Goal: Task Accomplishment & Management: Manage account settings

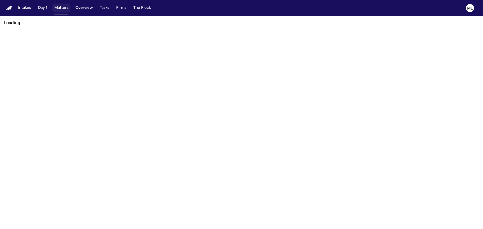
click at [59, 9] on button "Matters" at bounding box center [61, 8] width 18 height 9
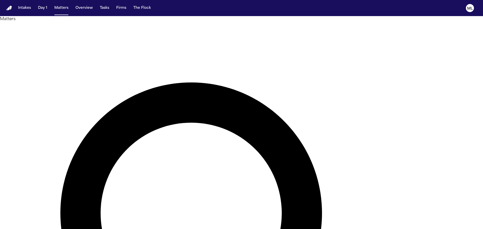
type input "*******"
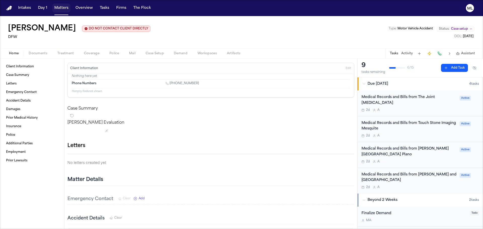
click at [61, 8] on button "Matters" at bounding box center [61, 8] width 18 height 9
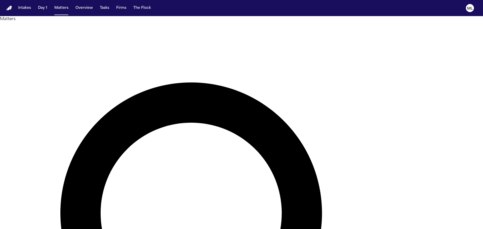
drag, startPoint x: 286, startPoint y: 31, endPoint x: 212, endPoint y: 33, distance: 73.9
type input "******"
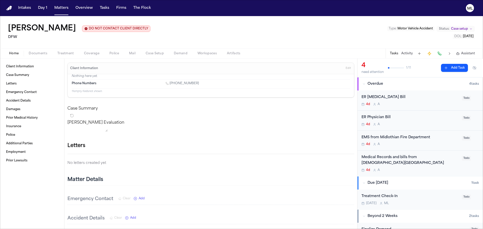
click at [418, 97] on div "ER [MEDICAL_DATA] Bill" at bounding box center [409, 97] width 97 height 6
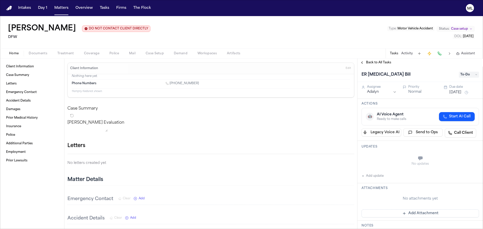
click at [459, 91] on button "[DATE]" at bounding box center [455, 92] width 12 height 5
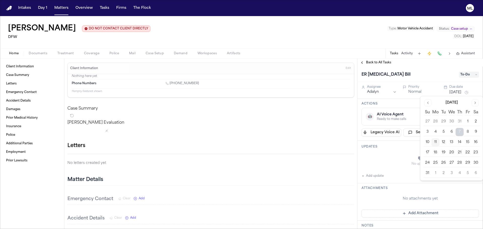
click at [436, 142] on button "11" at bounding box center [435, 142] width 8 height 8
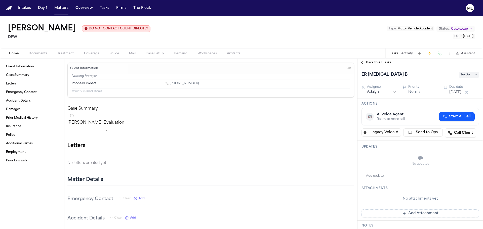
click at [414, 90] on button "Normal" at bounding box center [414, 91] width 13 height 5
click at [378, 63] on span "Back to All Tasks" at bounding box center [378, 63] width 25 height 4
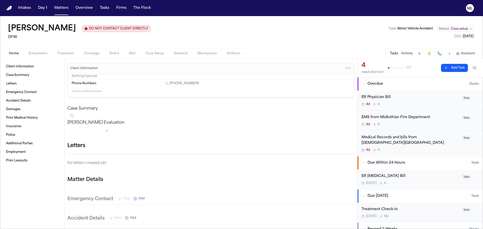
click at [421, 100] on div "ER Physician Bill" at bounding box center [409, 97] width 97 height 6
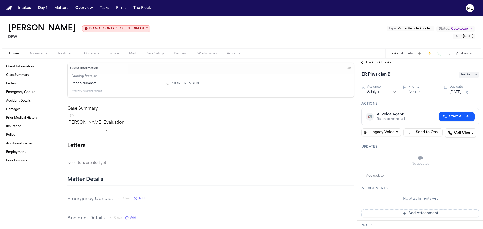
click at [458, 92] on button "[DATE]" at bounding box center [455, 92] width 12 height 5
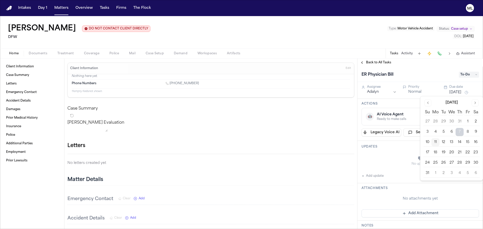
click at [435, 141] on button "11" at bounding box center [435, 142] width 8 height 8
click at [418, 92] on button "Normal" at bounding box center [414, 91] width 13 height 5
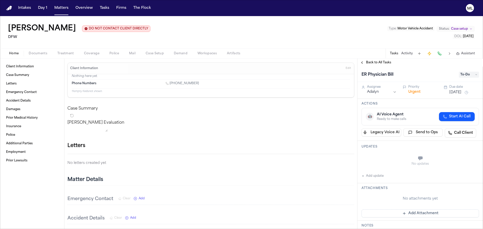
click at [382, 63] on span "Back to All Tasks" at bounding box center [378, 63] width 25 height 4
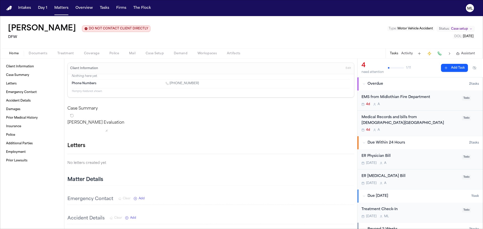
click at [421, 107] on div "EMS from Midlothian Fire Department 4d A Todo" at bounding box center [419, 100] width 125 height 20
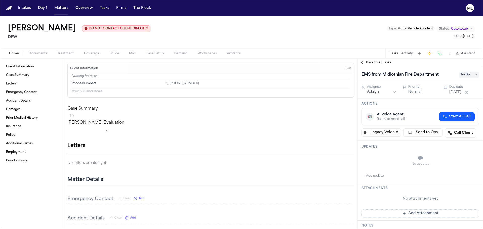
click at [454, 91] on button "[DATE]" at bounding box center [455, 92] width 12 height 5
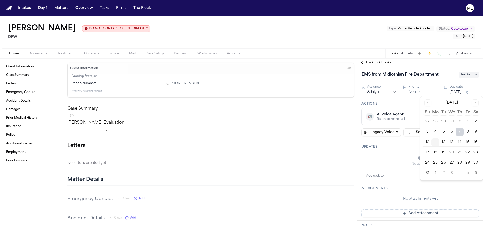
click at [435, 142] on button "11" at bounding box center [435, 142] width 8 height 8
click at [414, 91] on button "Normal" at bounding box center [414, 91] width 13 height 5
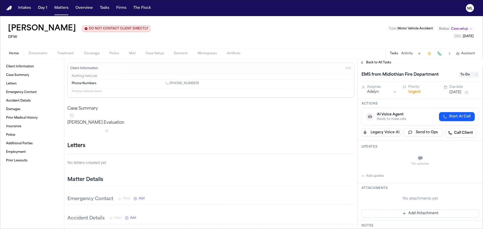
click at [372, 61] on span "Back to All Tasks" at bounding box center [378, 63] width 25 height 4
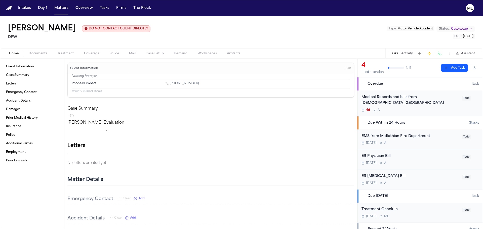
click at [414, 103] on div "Medical Records and bills from [DEMOGRAPHIC_DATA][GEOGRAPHIC_DATA]" at bounding box center [409, 100] width 97 height 12
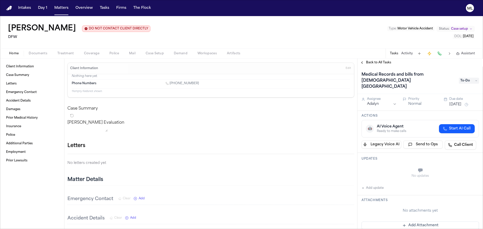
click at [453, 102] on button "[DATE]" at bounding box center [455, 104] width 12 height 5
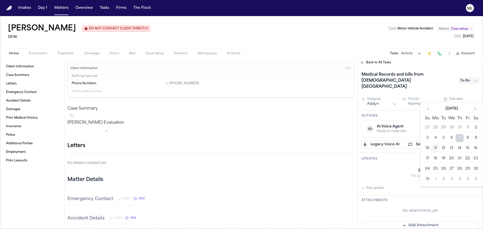
click at [433, 145] on button "11" at bounding box center [435, 148] width 8 height 8
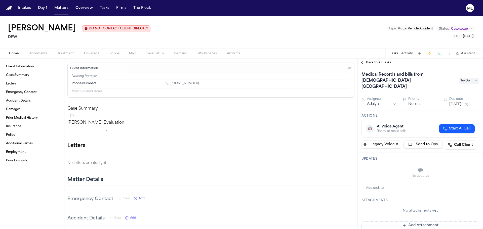
click at [414, 102] on button "Normal" at bounding box center [414, 104] width 13 height 5
click at [378, 60] on div "Back to All Tasks" at bounding box center [419, 63] width 125 height 8
click at [376, 62] on span "Back to All Tasks" at bounding box center [378, 63] width 25 height 4
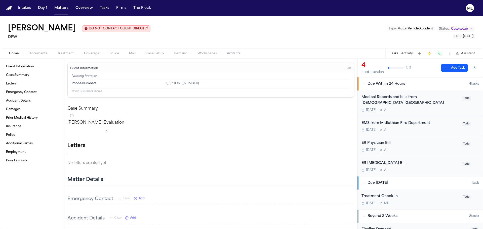
click at [411, 205] on div "Treatment Check-In [DATE] M L Todo" at bounding box center [419, 199] width 125 height 20
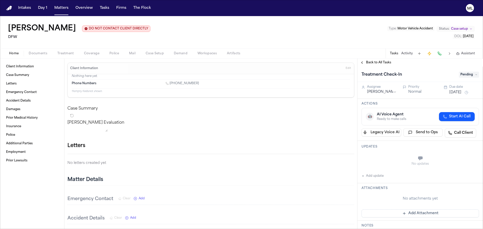
click at [467, 76] on span "Pending" at bounding box center [468, 75] width 20 height 6
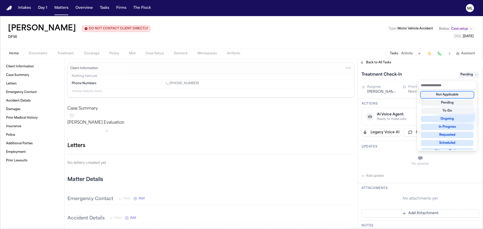
click at [449, 94] on div "Not Applicable" at bounding box center [446, 95] width 53 height 6
click at [376, 62] on div "Back to All Tasks Treatment Check-In Not Applicable Assignee [PERSON_NAME] Prio…" at bounding box center [419, 144] width 125 height 170
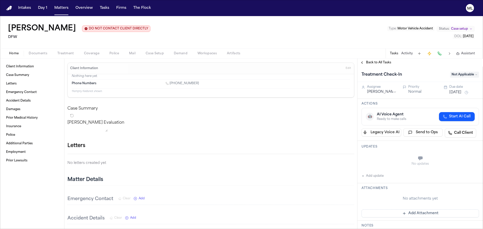
click at [376, 62] on span "Back to All Tasks" at bounding box center [378, 63] width 25 height 4
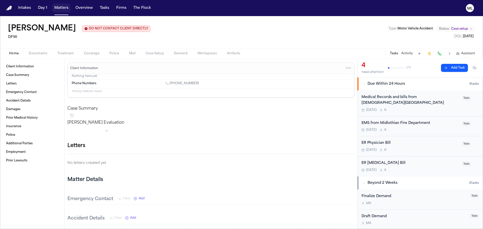
click at [64, 7] on button "Matters" at bounding box center [61, 8] width 18 height 9
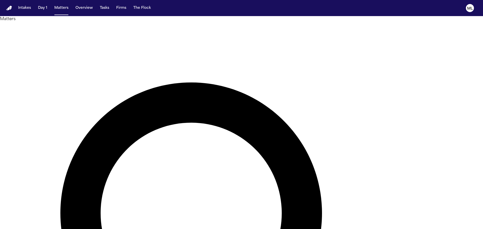
drag, startPoint x: 252, startPoint y: 25, endPoint x: 246, endPoint y: 18, distance: 9.3
type input "******"
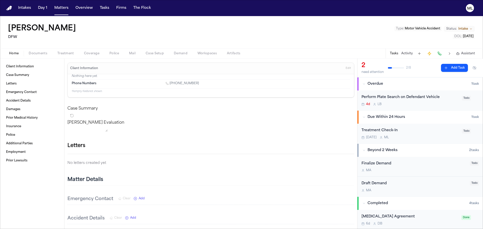
click at [430, 107] on div "Perform Plate Search on Defendant Vehicle 4d L B Todo" at bounding box center [419, 100] width 125 height 20
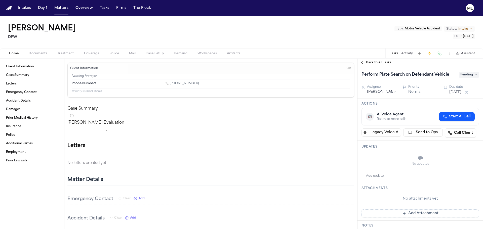
click at [468, 76] on span "Pending" at bounding box center [468, 75] width 20 height 6
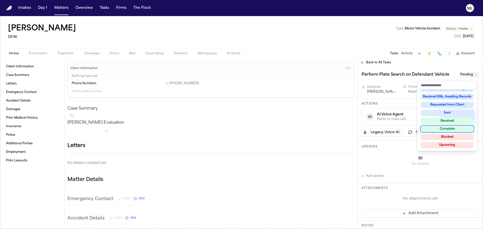
click at [443, 130] on div "Complete" at bounding box center [446, 129] width 53 height 6
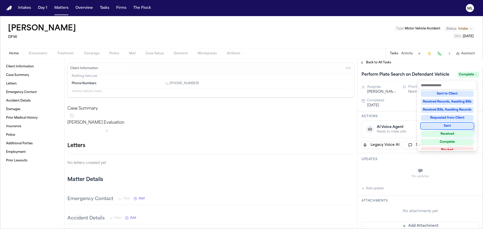
click at [379, 63] on div "Back to All Tasks Perform Plate Search on Defendant Vehicle Complete Assignee […" at bounding box center [419, 144] width 125 height 170
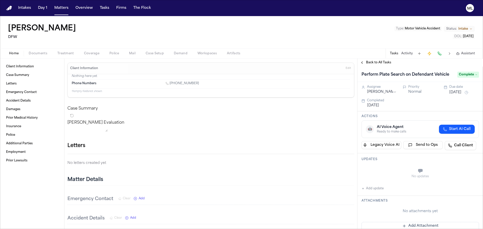
click at [379, 63] on span "Back to All Tasks" at bounding box center [378, 63] width 25 height 4
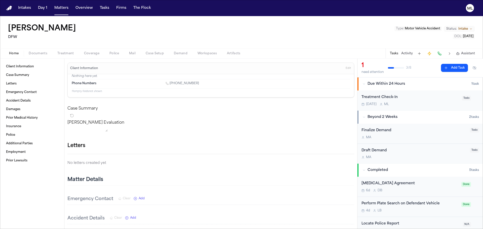
click at [451, 69] on button "Add Task" at bounding box center [454, 68] width 27 height 8
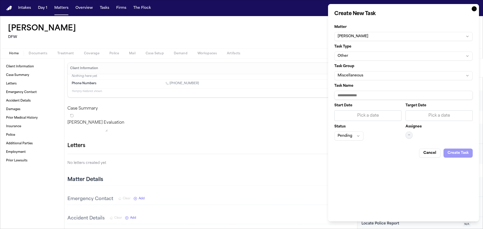
click at [373, 54] on button "Other" at bounding box center [403, 56] width 138 height 9
click at [406, 44] on html "Intakes Day 1 Matters Overview Tasks Firms The Flock ML [PERSON_NAME] 1 DFW Typ…" at bounding box center [241, 114] width 483 height 229
click at [363, 97] on input "Task Name" at bounding box center [403, 95] width 138 height 9
type input "**********"
click at [447, 114] on div "Pick a date" at bounding box center [438, 116] width 61 height 6
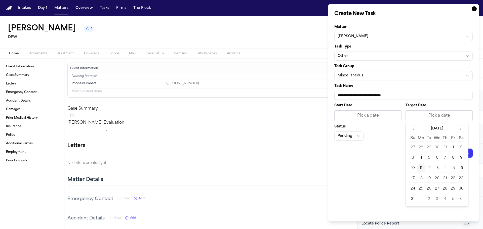
click at [453, 166] on button "15" at bounding box center [453, 168] width 8 height 8
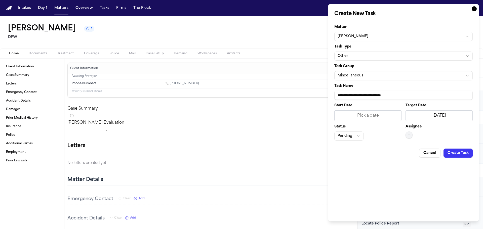
click at [411, 135] on button "—" at bounding box center [408, 134] width 7 height 7
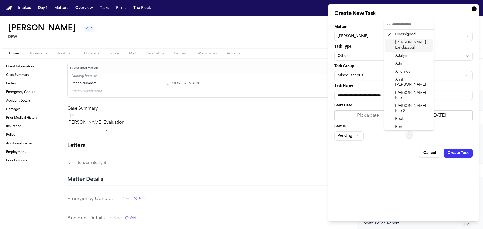
click at [399, 45] on span "[PERSON_NAME]" at bounding box center [413, 45] width 36 height 10
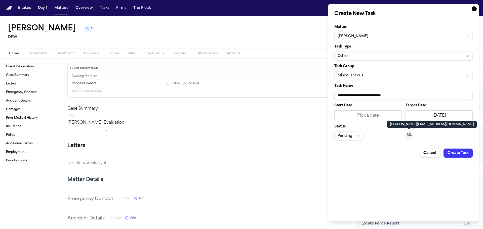
click at [465, 153] on button "Create Task" at bounding box center [457, 153] width 29 height 9
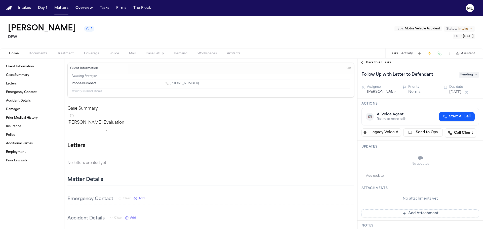
click at [376, 64] on span "Back to All Tasks" at bounding box center [378, 63] width 25 height 4
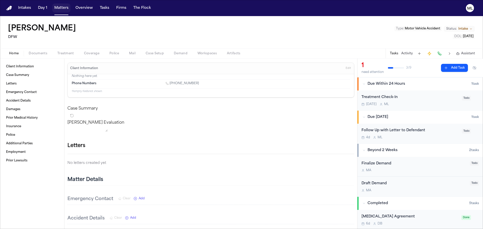
click at [65, 7] on button "Matters" at bounding box center [61, 8] width 18 height 9
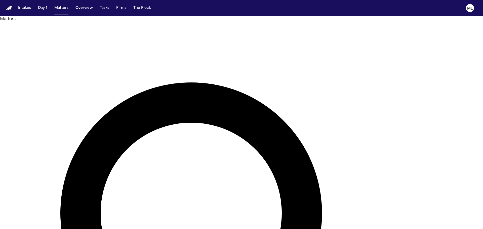
drag, startPoint x: 299, startPoint y: 28, endPoint x: 174, endPoint y: 25, distance: 124.9
type input "*****"
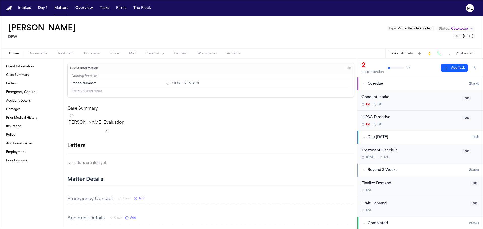
click at [424, 103] on div "6d D B" at bounding box center [409, 104] width 97 height 4
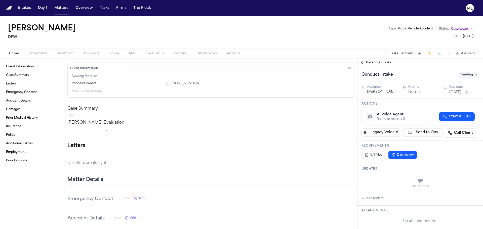
click at [464, 74] on span "Pending" at bounding box center [468, 75] width 20 height 6
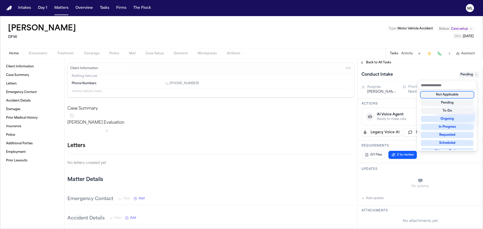
click at [461, 94] on div "Not Applicable" at bounding box center [446, 95] width 53 height 6
click at [376, 63] on div "Back to All Tasks Conduct Intake Not Applicable Assignee [PERSON_NAME] Priority…" at bounding box center [419, 144] width 125 height 170
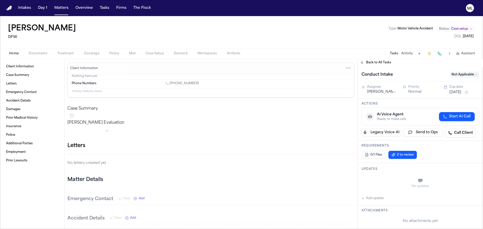
click at [376, 63] on span "Back to All Tasks" at bounding box center [378, 63] width 25 height 4
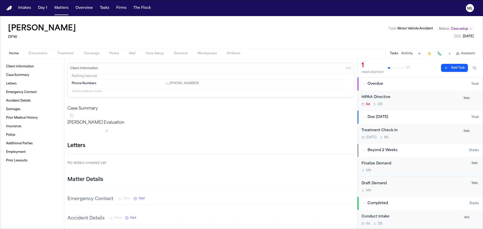
click at [435, 87] on button "Overdue 1 task" at bounding box center [419, 83] width 125 height 13
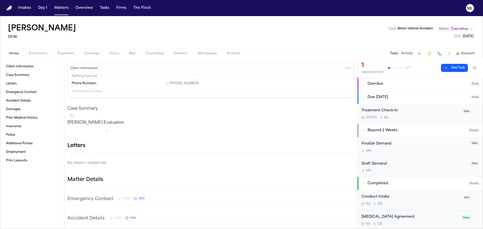
click at [406, 84] on div "Overdue" at bounding box center [416, 83] width 109 height 5
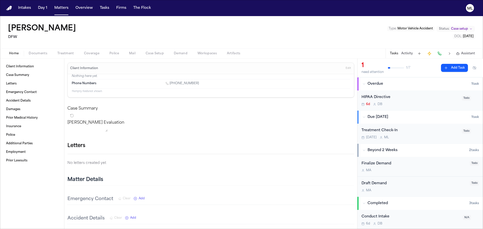
click at [419, 100] on div "HIPAA Directive" at bounding box center [409, 97] width 97 height 6
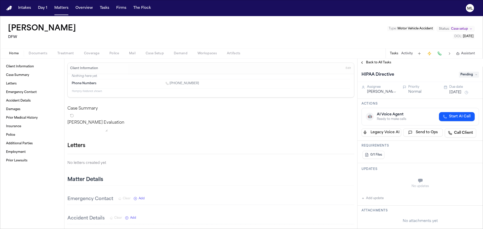
click at [472, 76] on span "Pending" at bounding box center [468, 75] width 20 height 6
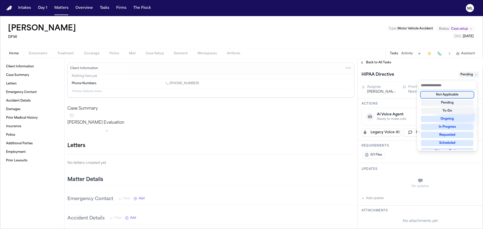
click at [447, 93] on div "Not Applicable" at bounding box center [446, 95] width 53 height 6
click at [377, 63] on div "Back to All Tasks HIPAA Directive Not Applicable Assignee [PERSON_NAME] Priorit…" at bounding box center [419, 144] width 125 height 170
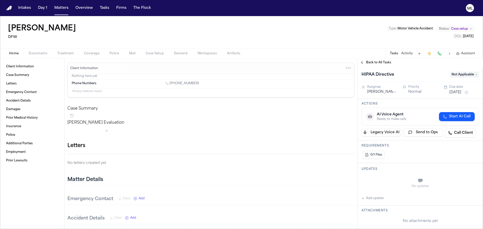
click at [377, 63] on span "Back to All Tasks" at bounding box center [378, 63] width 25 height 4
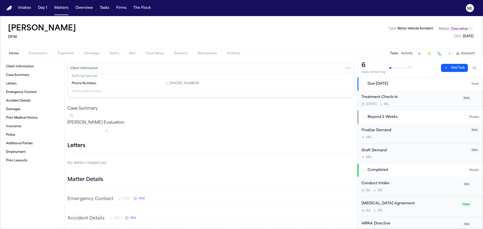
click at [453, 70] on button "Add Task" at bounding box center [454, 68] width 27 height 8
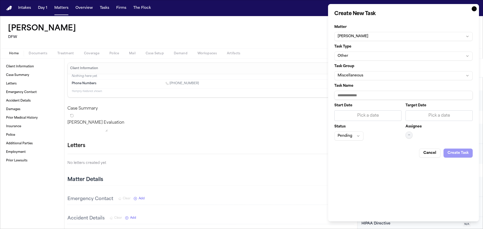
click at [370, 56] on button "Other" at bounding box center [403, 56] width 138 height 9
click at [357, 75] on html "Intakes Day 1 Matters Overview Tasks Firms The Flock ML [PERSON_NAME] DFW Type …" at bounding box center [241, 114] width 483 height 229
click at [358, 96] on input "Task Name" at bounding box center [403, 95] width 138 height 9
type input "**********"
click at [408, 135] on span "—" at bounding box center [409, 135] width 2 height 4
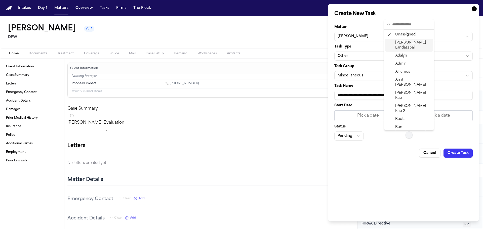
click at [403, 46] on span "[PERSON_NAME]" at bounding box center [413, 45] width 36 height 10
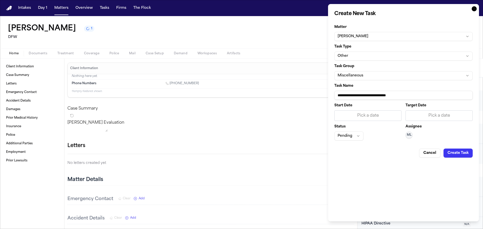
click at [437, 110] on div "Target Date Pick a date" at bounding box center [438, 112] width 67 height 17
click at [438, 116] on div "Pick a date" at bounding box center [438, 116] width 61 height 6
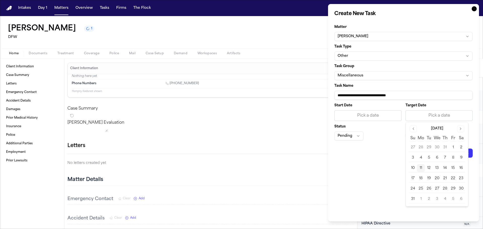
click at [453, 166] on button "15" at bounding box center [453, 168] width 8 height 8
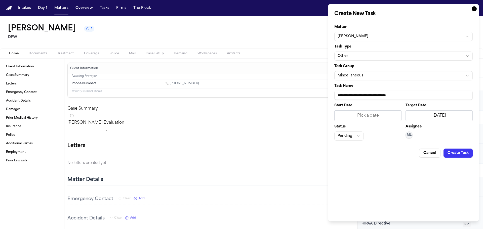
click at [458, 153] on button "Create Task" at bounding box center [457, 153] width 29 height 9
